Goal: Find specific page/section: Find specific page/section

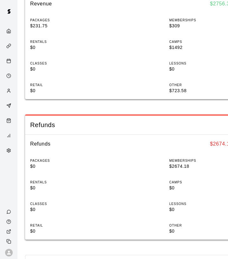
scroll to position [99, 0]
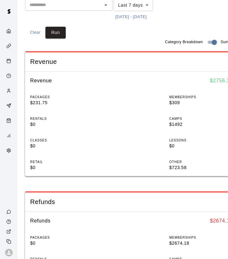
click at [9, 45] on icon "Services" at bounding box center [8, 46] width 5 height 5
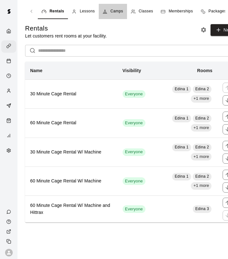
click at [116, 12] on span "Camps" at bounding box center [117, 11] width 13 height 6
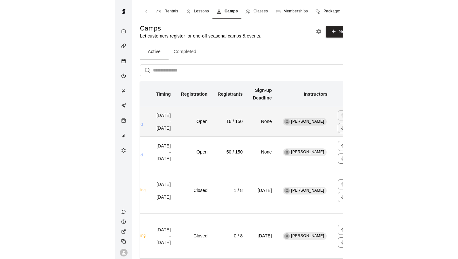
scroll to position [0, 94]
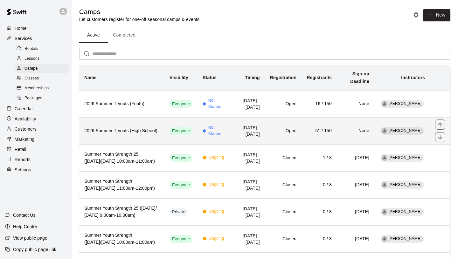
click at [125, 133] on h6 "2026 Summer Tryouts (High School)" at bounding box center [121, 131] width 75 height 7
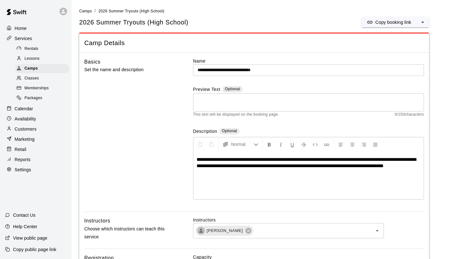
scroll to position [1353, 0]
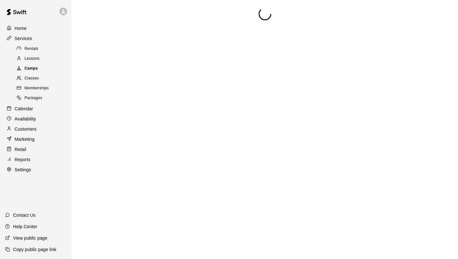
click at [54, 68] on div "Camps" at bounding box center [42, 68] width 54 height 9
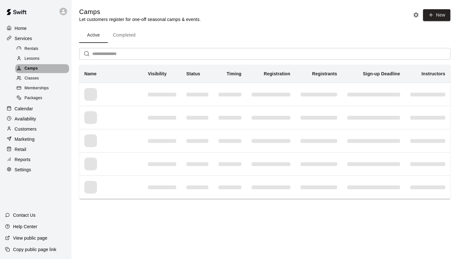
click at [52, 71] on div "Camps" at bounding box center [42, 68] width 54 height 9
